Goal: Transaction & Acquisition: Download file/media

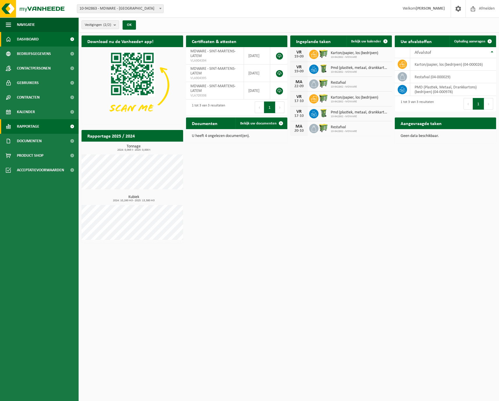
click at [36, 124] on span "Rapportage" at bounding box center [28, 126] width 22 height 15
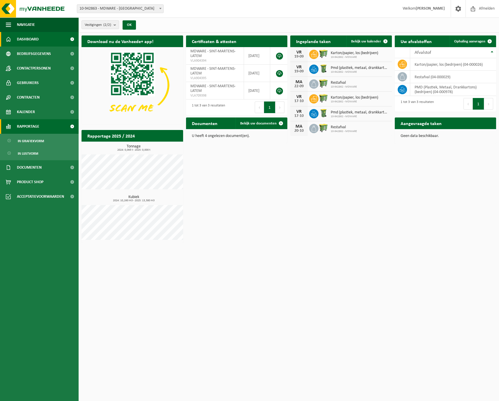
click at [46, 125] on link "Rapportage" at bounding box center [39, 126] width 79 height 15
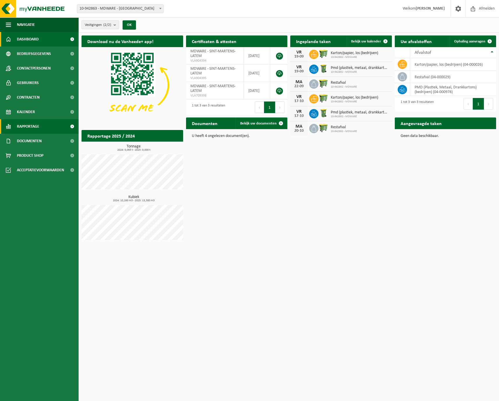
click at [34, 132] on span "Rapportage" at bounding box center [28, 126] width 22 height 15
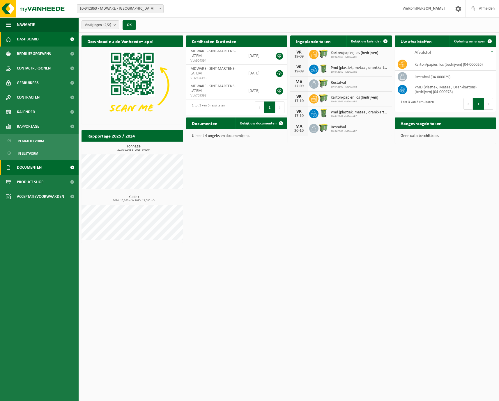
click at [28, 165] on span "Documenten" at bounding box center [29, 167] width 25 height 15
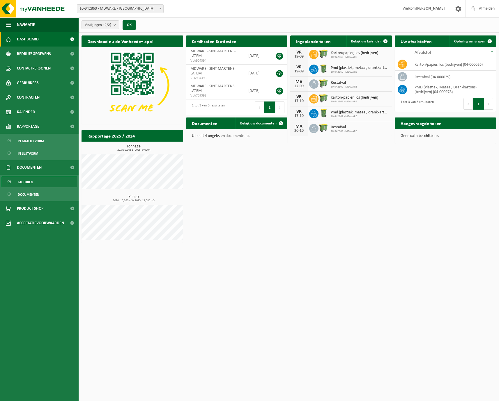
click at [31, 185] on span "Facturen" at bounding box center [25, 182] width 15 height 11
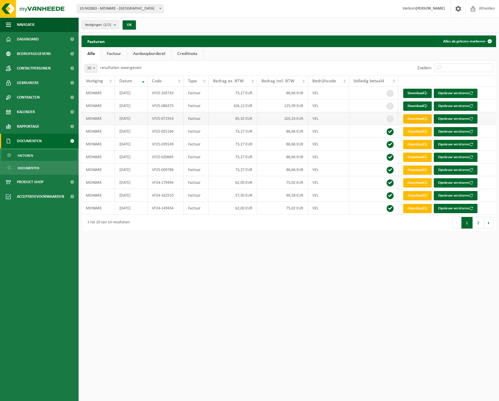
click at [426, 118] on span at bounding box center [426, 119] width 4 height 4
click at [391, 107] on span at bounding box center [390, 106] width 7 height 7
click at [418, 103] on link "Download" at bounding box center [417, 106] width 29 height 9
click at [423, 93] on link "Download" at bounding box center [417, 93] width 29 height 9
click at [419, 116] on link "Download" at bounding box center [417, 118] width 29 height 9
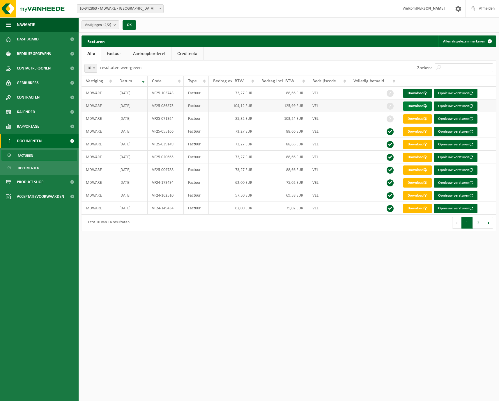
click at [415, 107] on link "Download" at bounding box center [417, 106] width 29 height 9
click at [422, 91] on link "Download" at bounding box center [417, 93] width 29 height 9
